Goal: Information Seeking & Learning: Learn about a topic

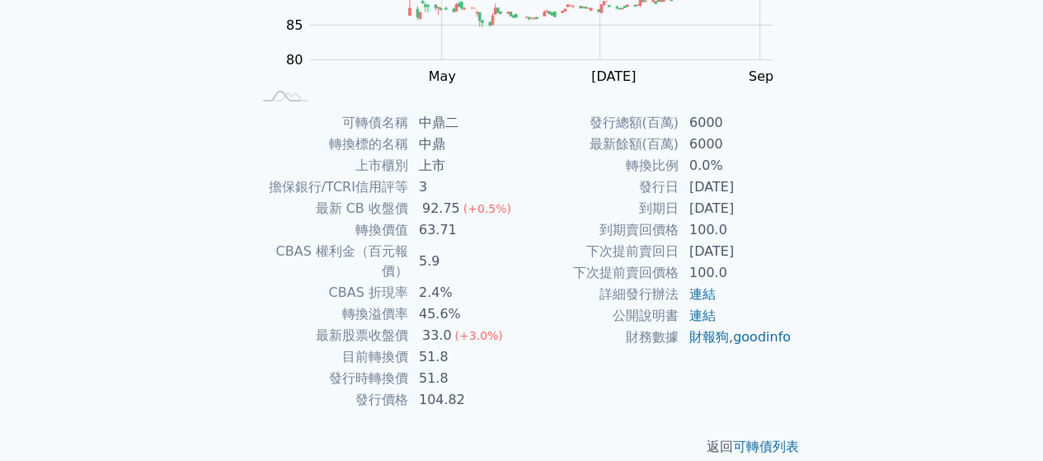
scroll to position [302, 0]
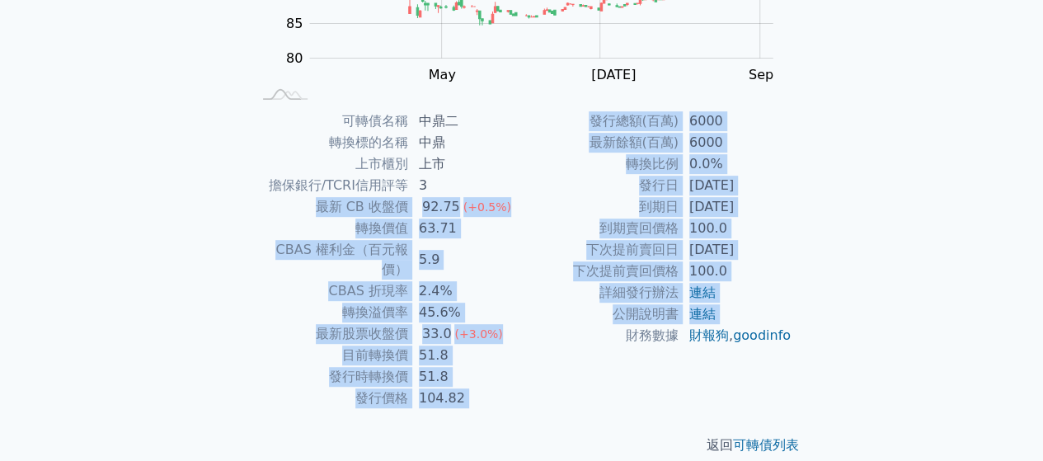
drag, startPoint x: 312, startPoint y: 204, endPoint x: 530, endPoint y: 367, distance: 272.1
click at [530, 367] on div "可轉債名稱 中鼎二 轉換標的名稱 中鼎 上市櫃別 上市 擔保銀行/TCRI信用評等 3 最新 CB 收盤價 92.75 (+0.5%) 轉換價值 63.71 …" at bounding box center [522, 259] width 580 height 298
click at [529, 346] on td "財務數據" at bounding box center [600, 335] width 157 height 21
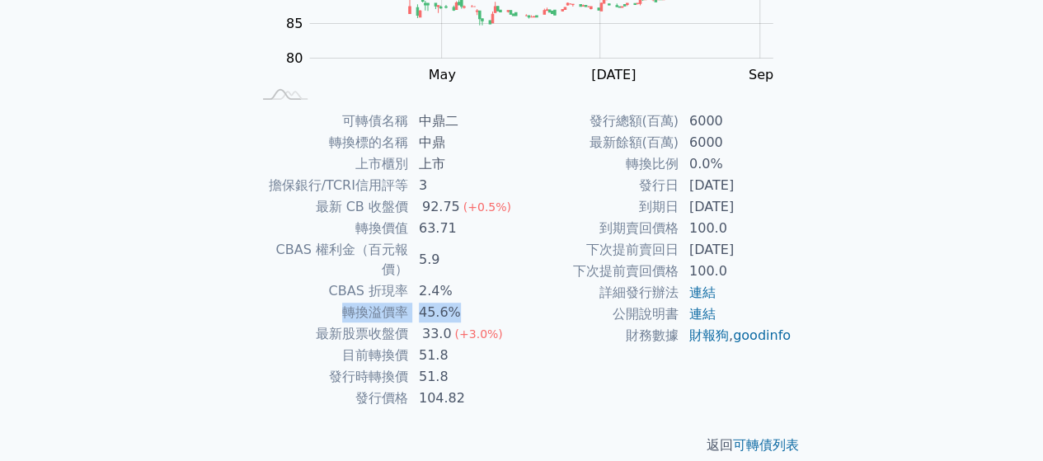
drag, startPoint x: 344, startPoint y: 293, endPoint x: 482, endPoint y: 291, distance: 137.7
click at [482, 302] on tr "轉換溢價率 45.6%" at bounding box center [386, 312] width 270 height 21
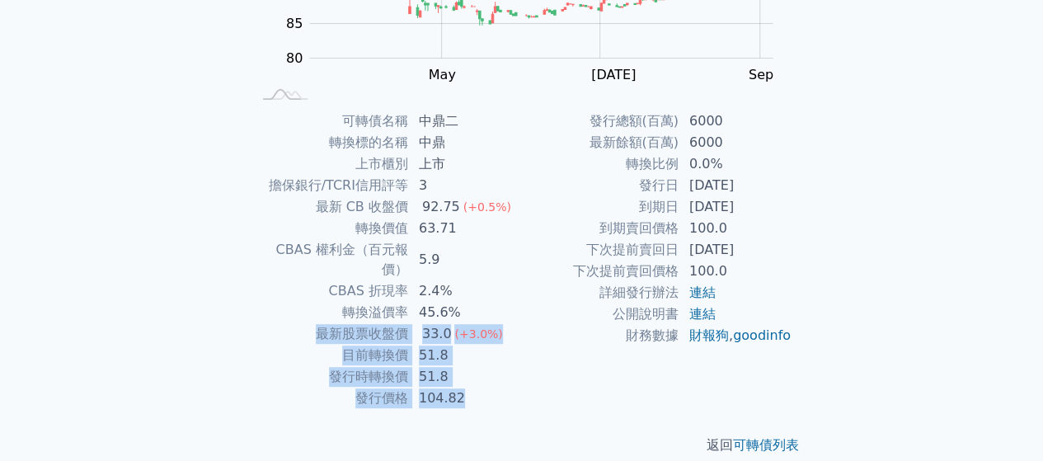
drag, startPoint x: 322, startPoint y: 311, endPoint x: 502, endPoint y: 374, distance: 190.6
click at [502, 374] on tbody "可轉債名稱 中鼎二 轉換標的名稱 中鼎 上市櫃別 上市 擔保銀行/TCRI信用評等 3 最新 CB 收盤價 92.75 (+0.5%) 轉換價值 63.71 …" at bounding box center [386, 259] width 270 height 298
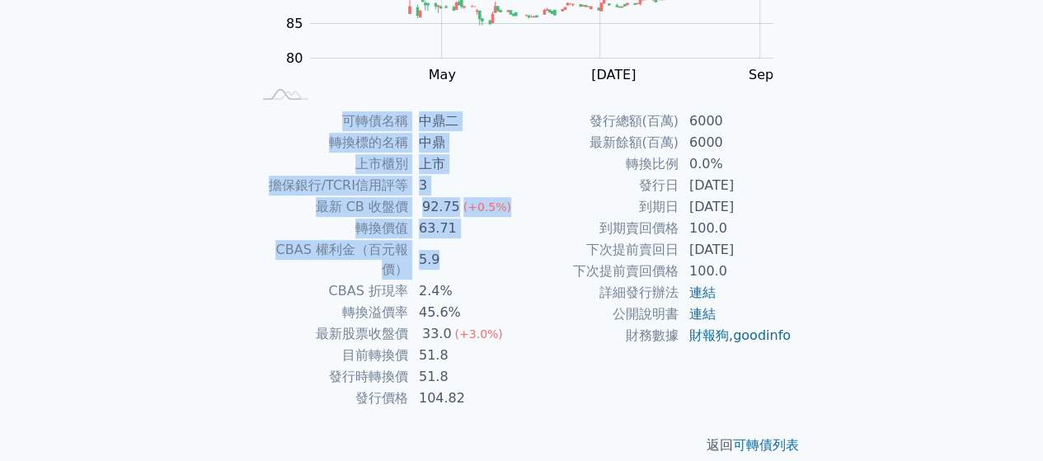
drag, startPoint x: 248, startPoint y: 247, endPoint x: 453, endPoint y: 242, distance: 205.4
click at [453, 242] on div "可轉債名稱 中鼎二 轉換標的名稱 中鼎 上市櫃別 上市 擔保銀行/TCRI信用評等 3 最新 CB 收盤價 92.75 (+0.5%) 轉換價值 63.71 …" at bounding box center [522, 259] width 580 height 298
click at [453, 242] on td "5.9" at bounding box center [465, 259] width 113 height 41
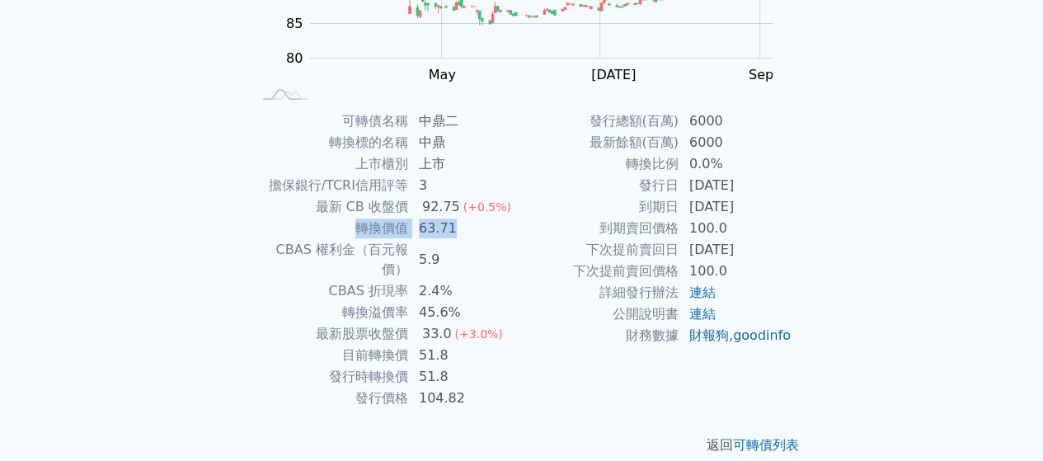
drag, startPoint x: 458, startPoint y: 228, endPoint x: 345, endPoint y: 225, distance: 113.8
click at [345, 225] on tr "轉換價值 63.71" at bounding box center [386, 228] width 270 height 21
click at [345, 225] on td "轉換價值" at bounding box center [329, 228] width 157 height 21
drag, startPoint x: 343, startPoint y: 225, endPoint x: 452, endPoint y: 232, distance: 109.0
click at [452, 232] on tr "轉換價值 63.71" at bounding box center [386, 228] width 270 height 21
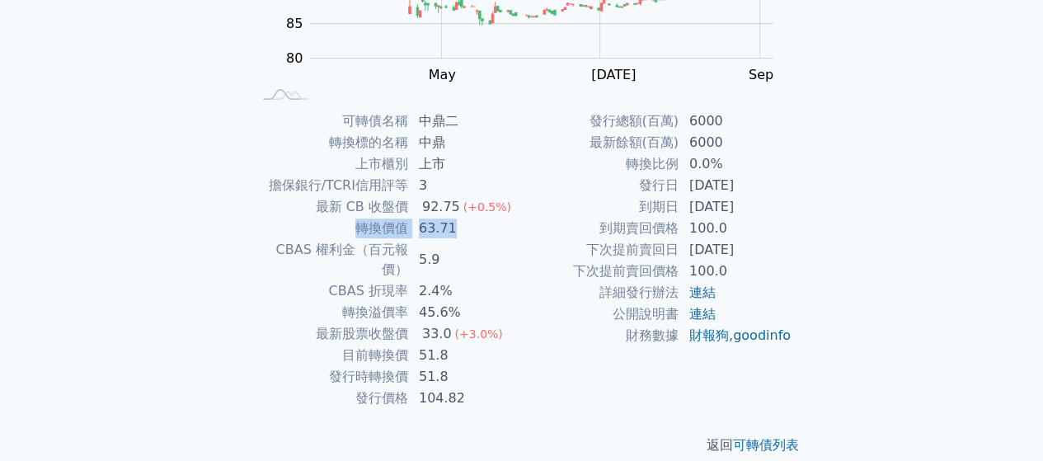
click at [452, 232] on td "63.71" at bounding box center [465, 228] width 113 height 21
click at [680, 380] on div "發行總額(百萬) 6000 最新餘額(百萬) 6000 轉換比例 0.0% 發行日 2024-07-23 到期日 2029-07-23 到期賣回價格 100.…" at bounding box center [657, 259] width 270 height 298
click at [51, 298] on div "可轉債列表 財務數據 可轉債列表 財務數據 登入／註冊 登入／註冊 可轉債列表 › 99332 中鼎二 99332 中鼎二 可轉債詳細資訊 Zoom Out …" at bounding box center [521, 89] width 1043 height 783
drag, startPoint x: 275, startPoint y: 178, endPoint x: 403, endPoint y: 184, distance: 128.8
click at [403, 184] on td "擔保銀行/TCRI信用評等" at bounding box center [329, 185] width 157 height 21
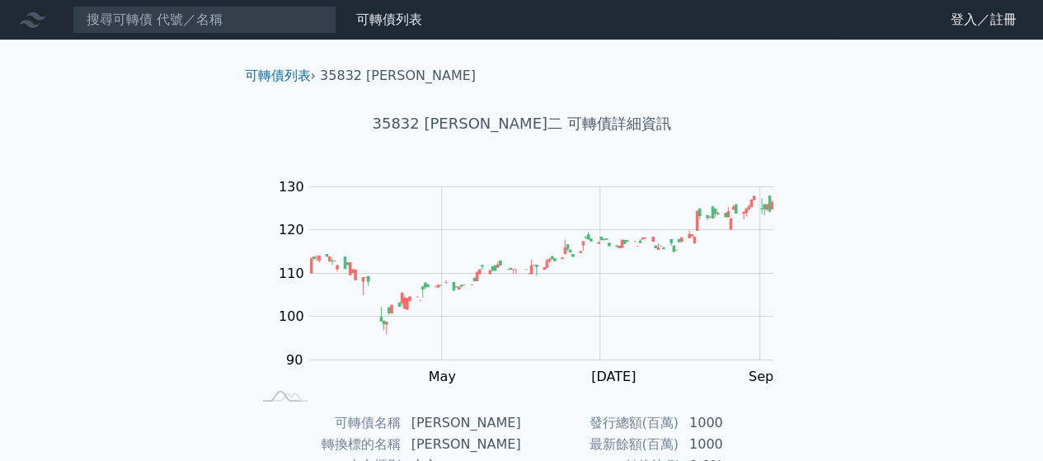
scroll to position [165, 0]
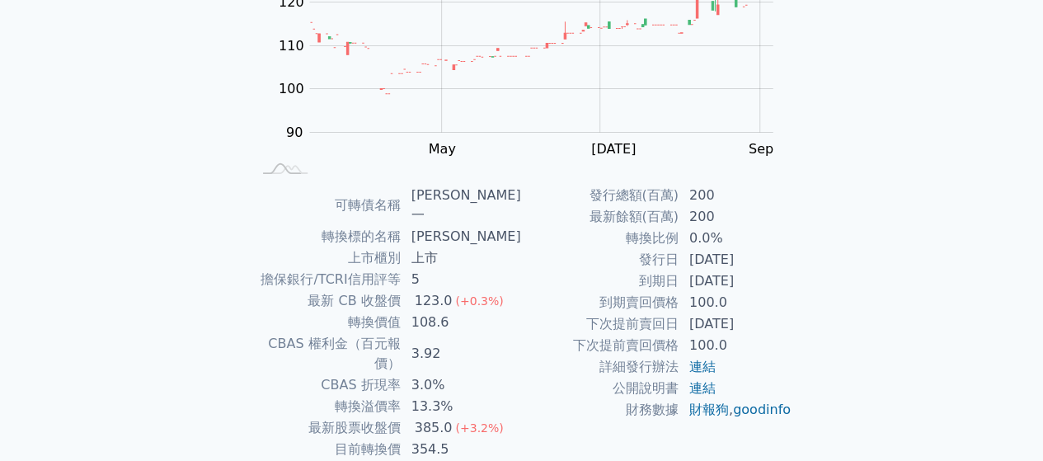
scroll to position [302, 0]
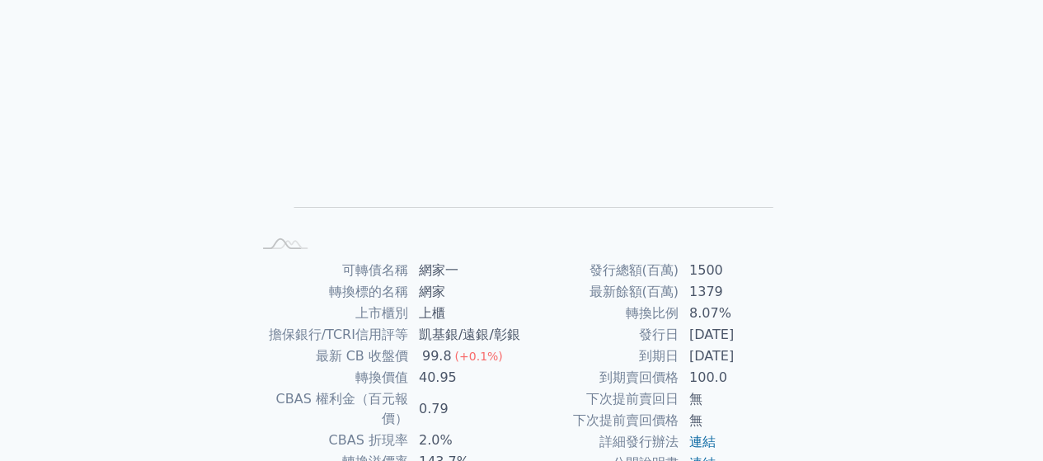
scroll to position [323, 0]
